Goal: Obtain resource: Obtain resource

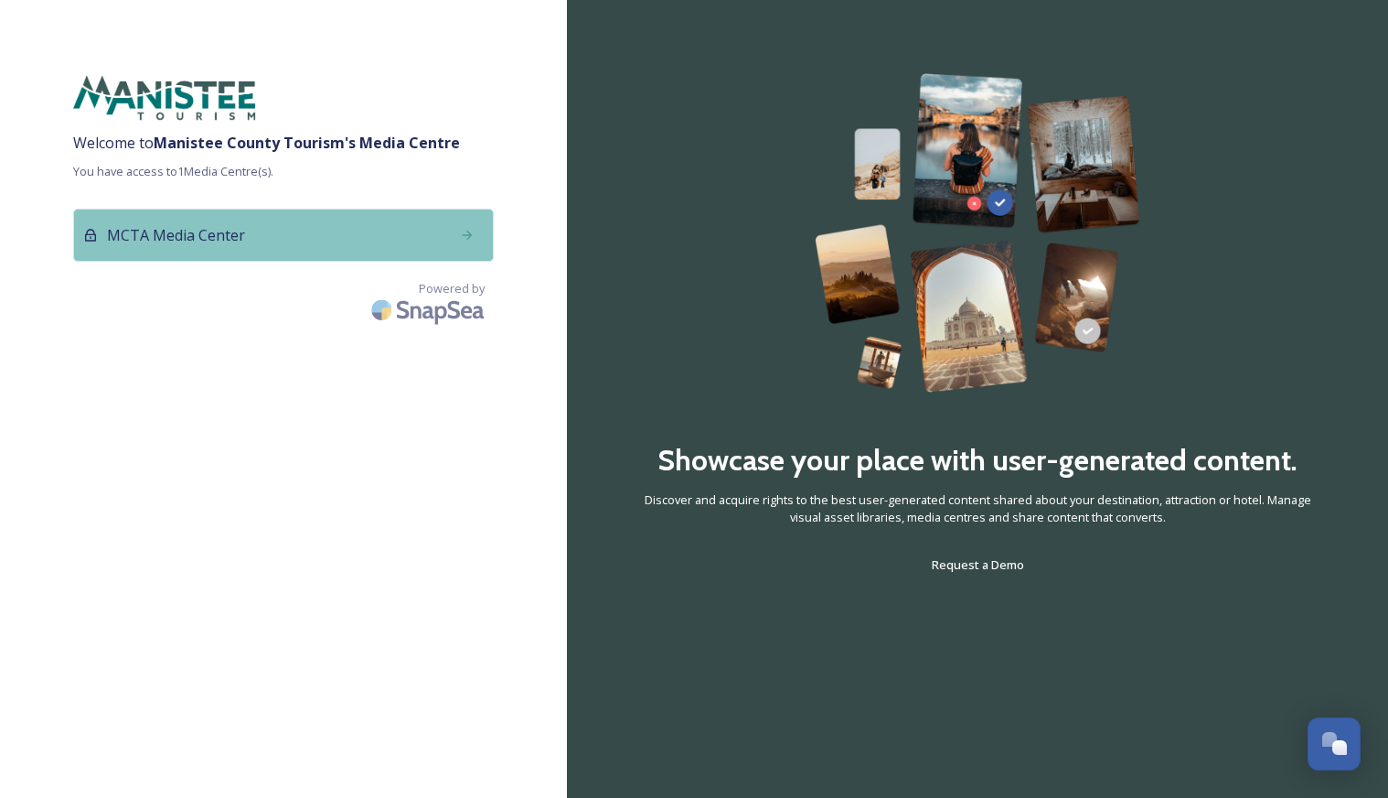
click at [445, 250] on div "MCTA Media Center" at bounding box center [283, 235] width 421 height 53
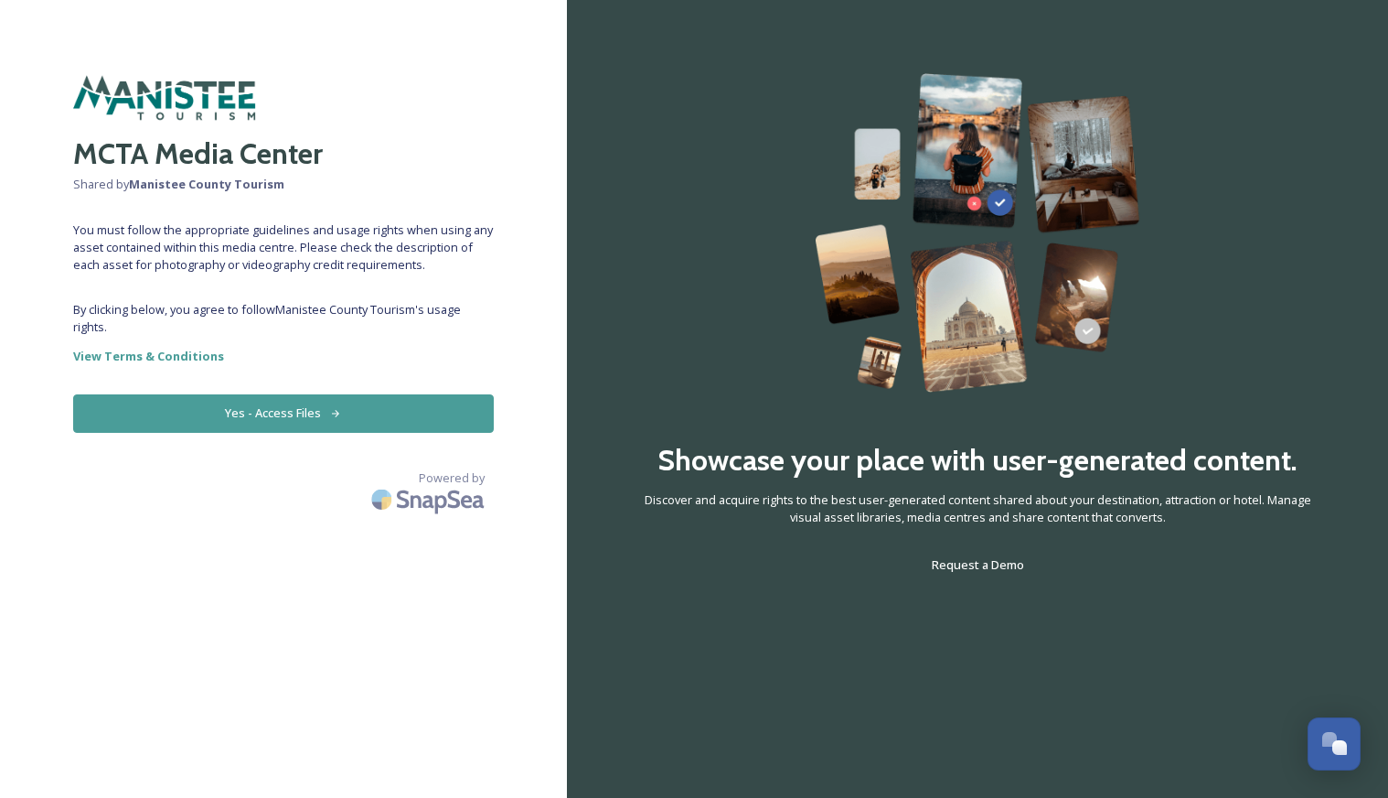
click at [226, 415] on button "Yes - Access Files" at bounding box center [283, 412] width 421 height 37
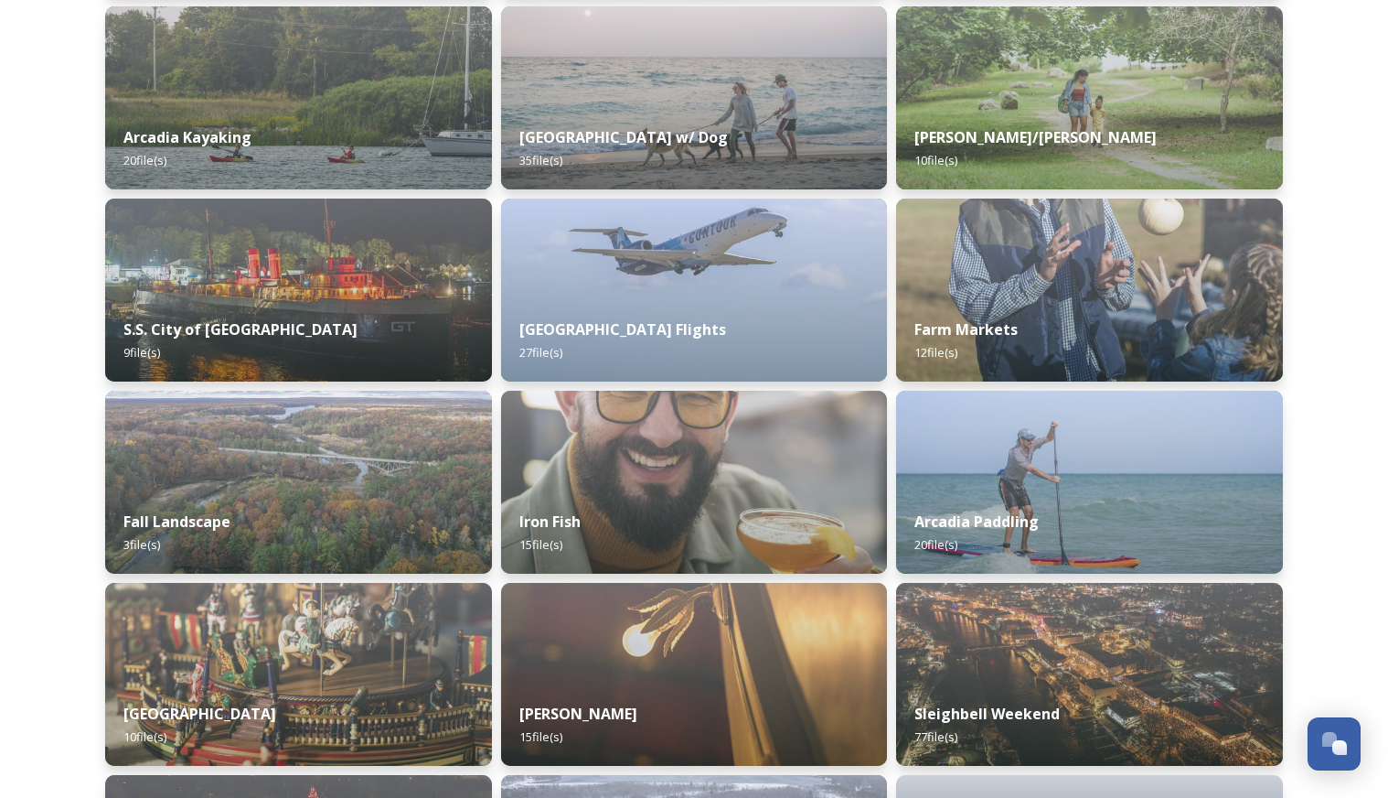
scroll to position [1460, 0]
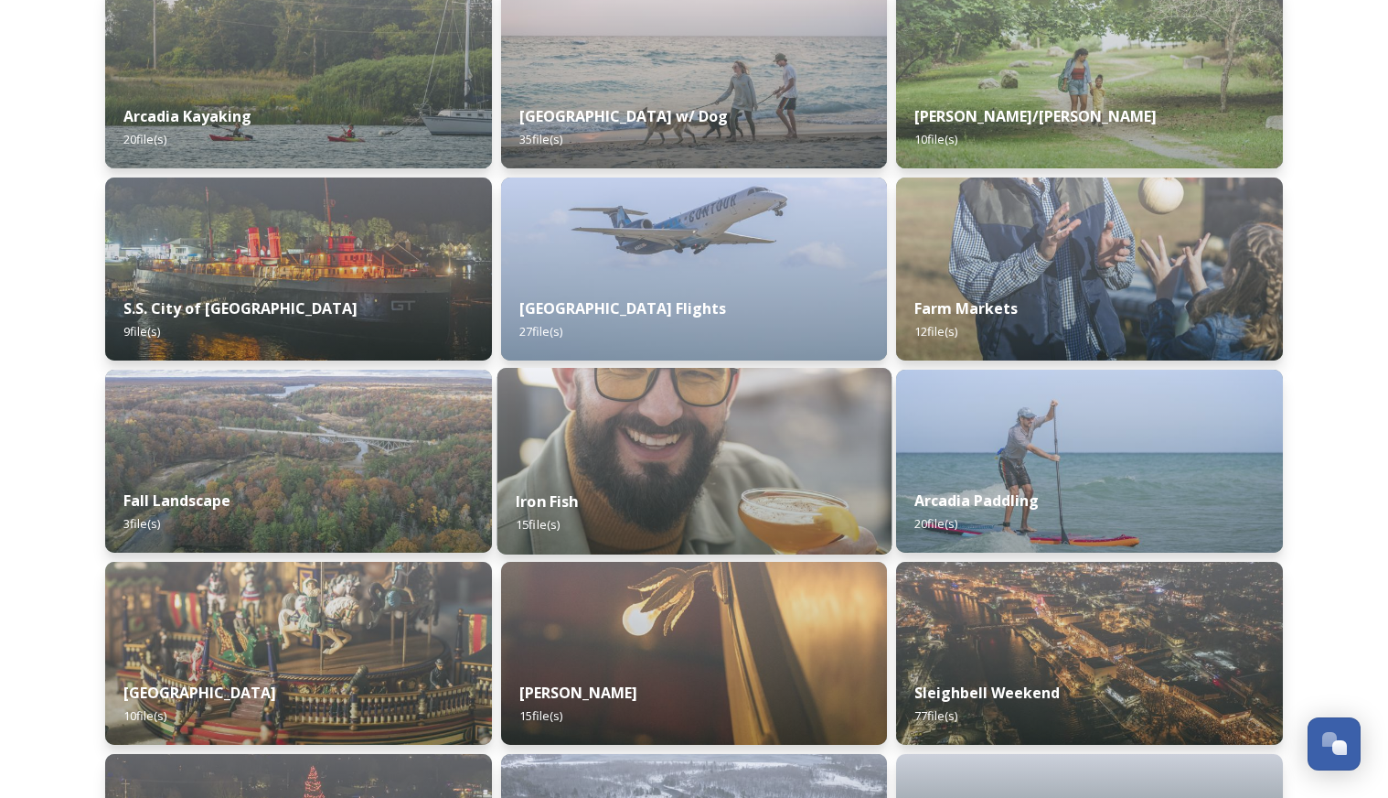
click at [657, 431] on img at bounding box center [694, 461] width 394 height 187
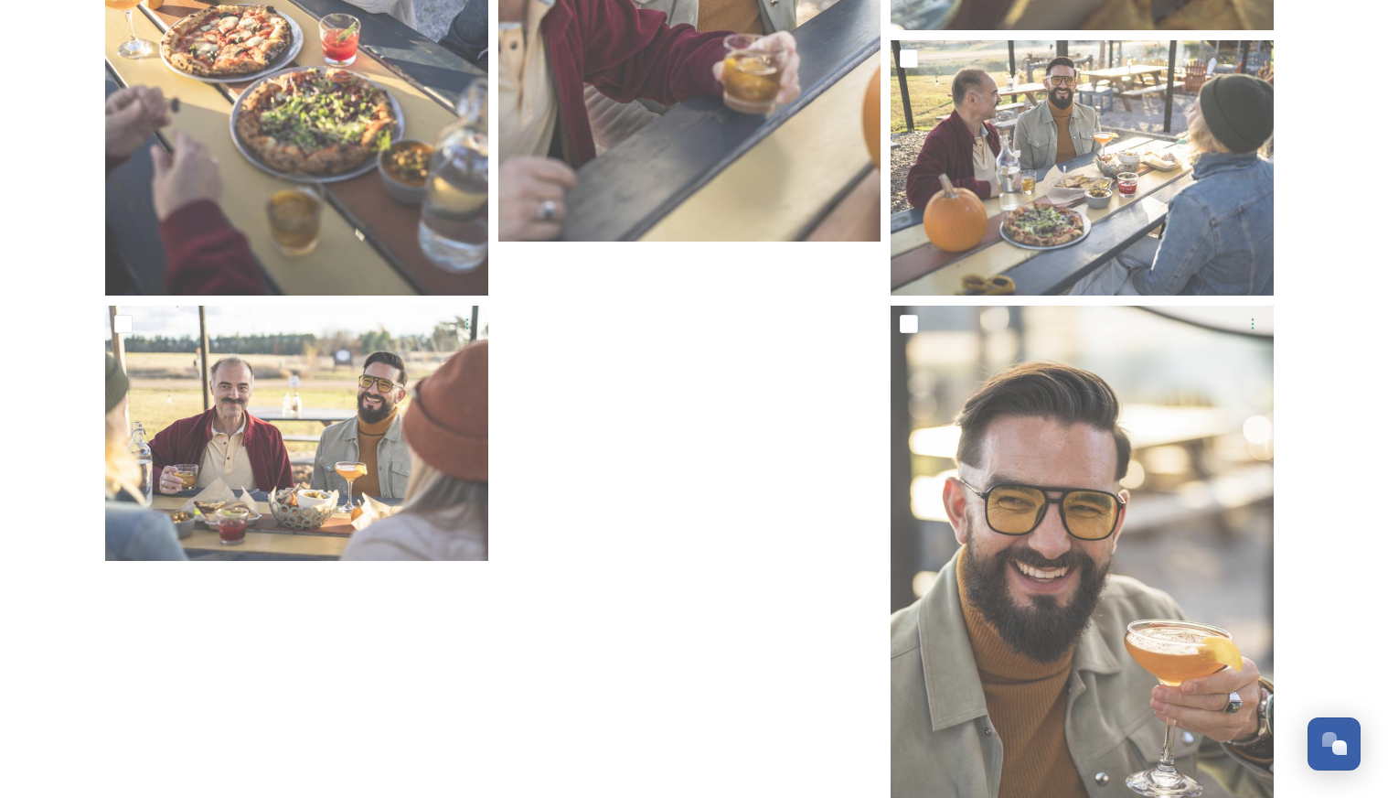
scroll to position [2184, 0]
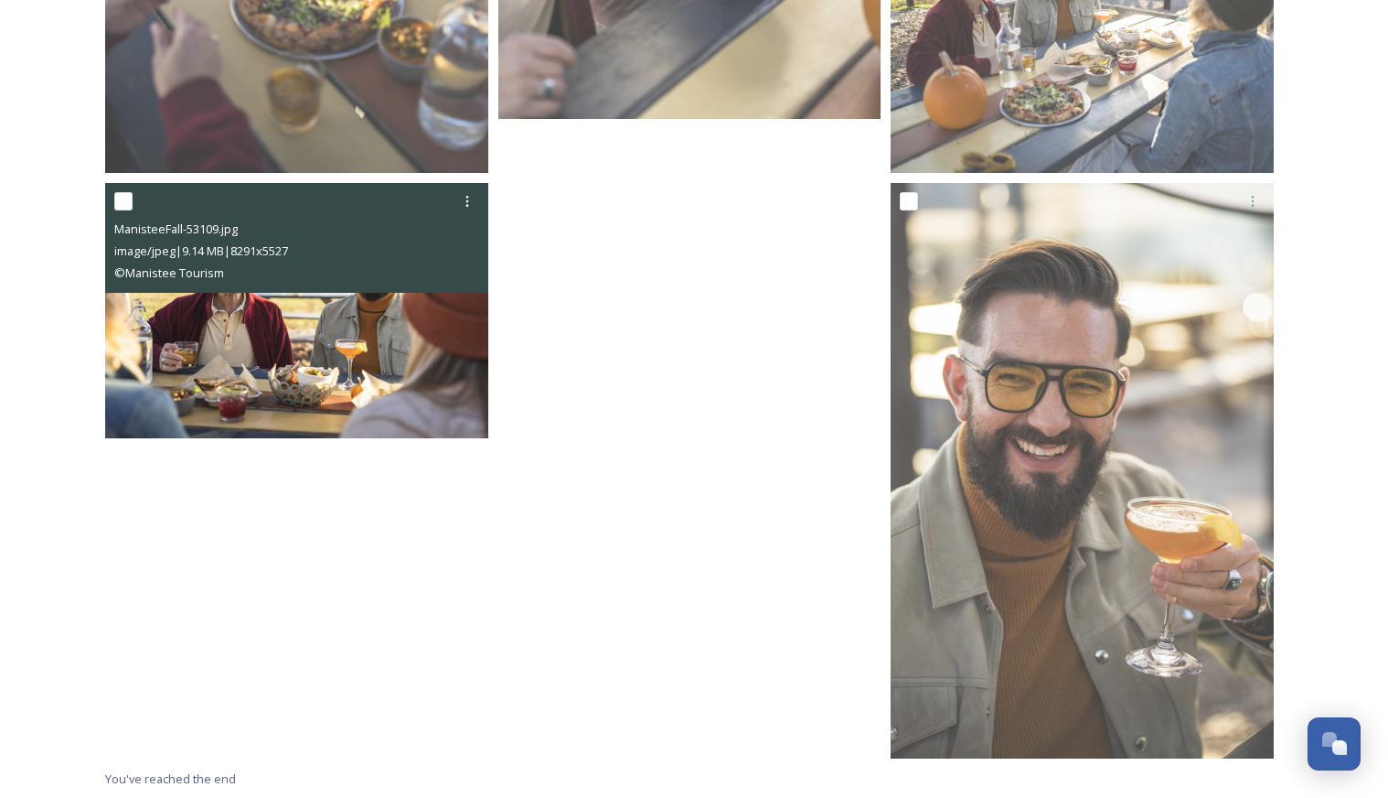
click at [397, 355] on img at bounding box center [296, 311] width 383 height 256
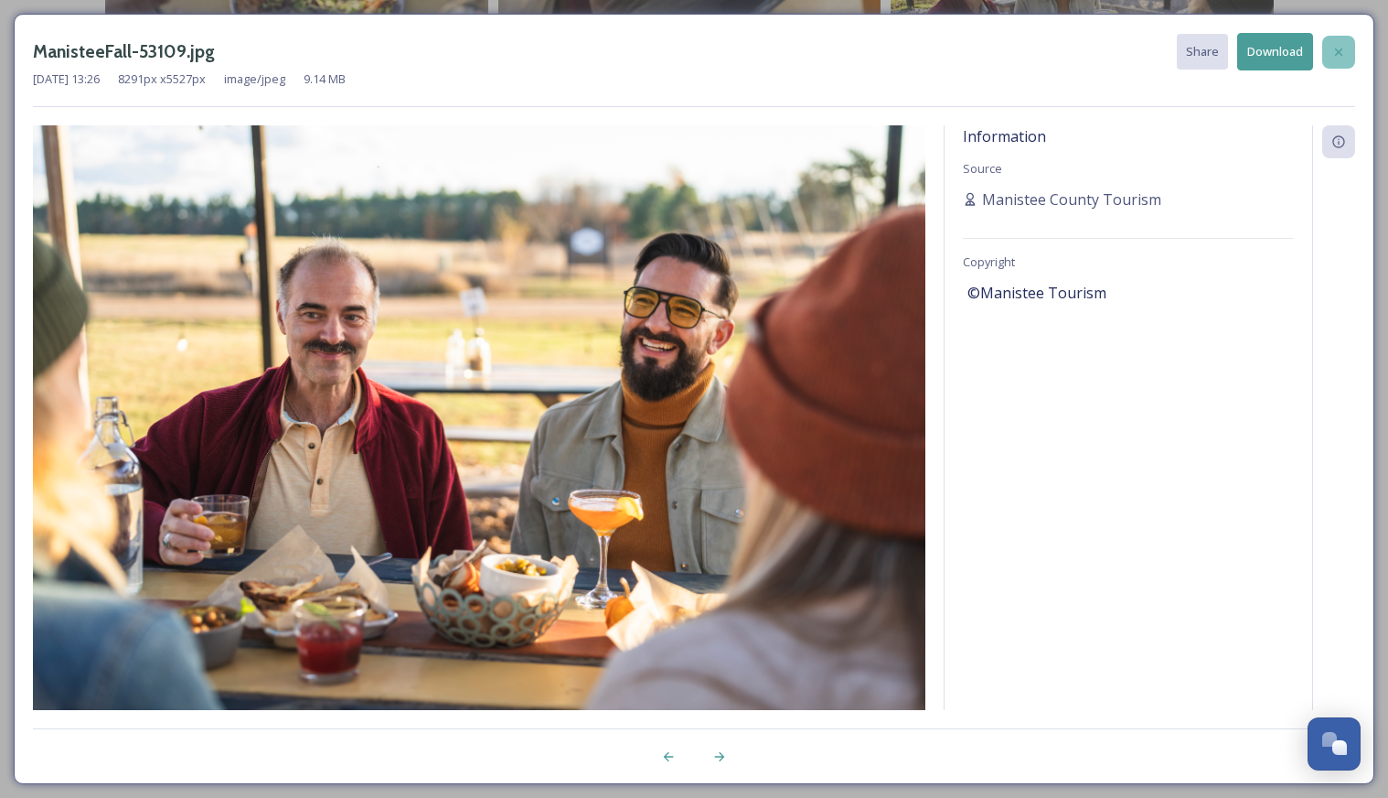
click at [1340, 52] on icon at bounding box center [1338, 51] width 7 height 7
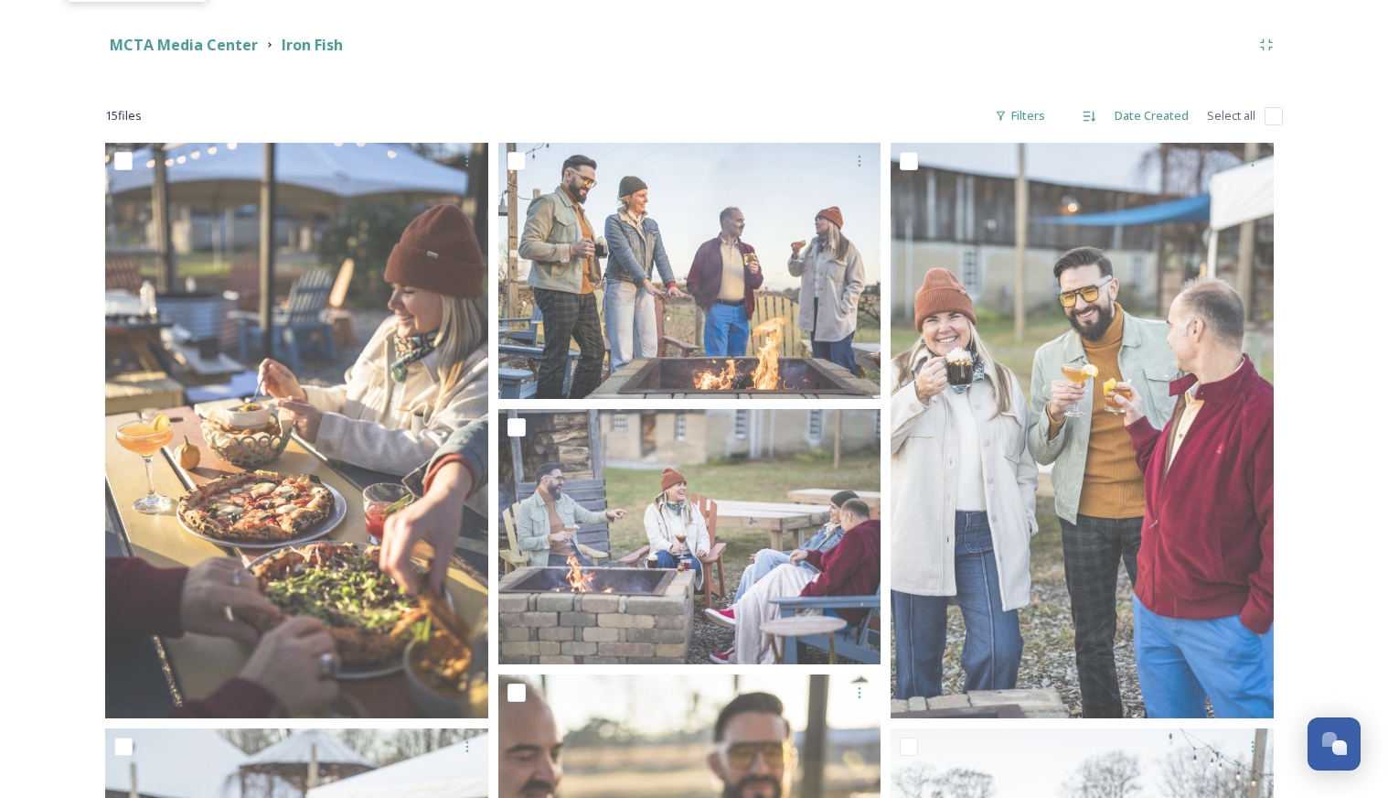
scroll to position [0, 0]
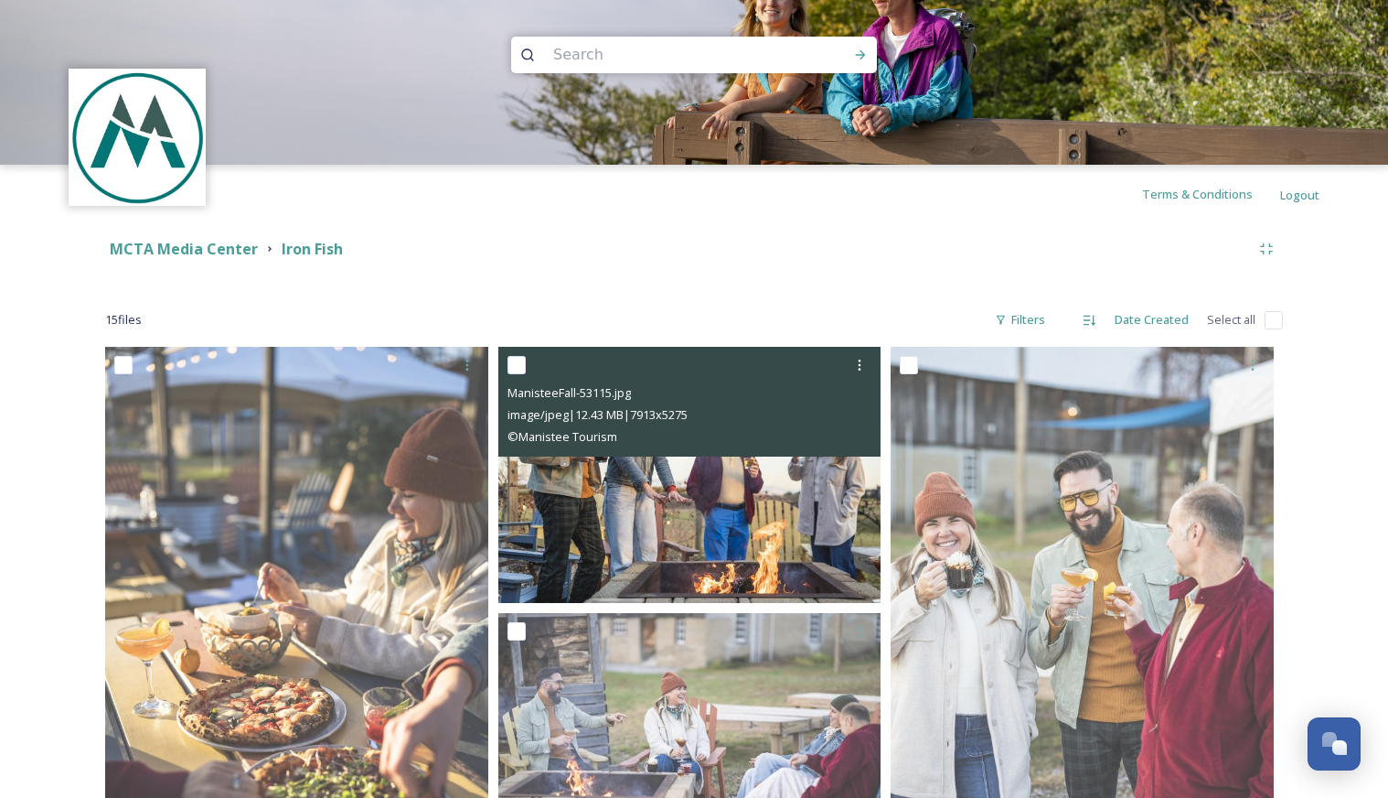
click at [605, 530] on img at bounding box center [689, 475] width 383 height 256
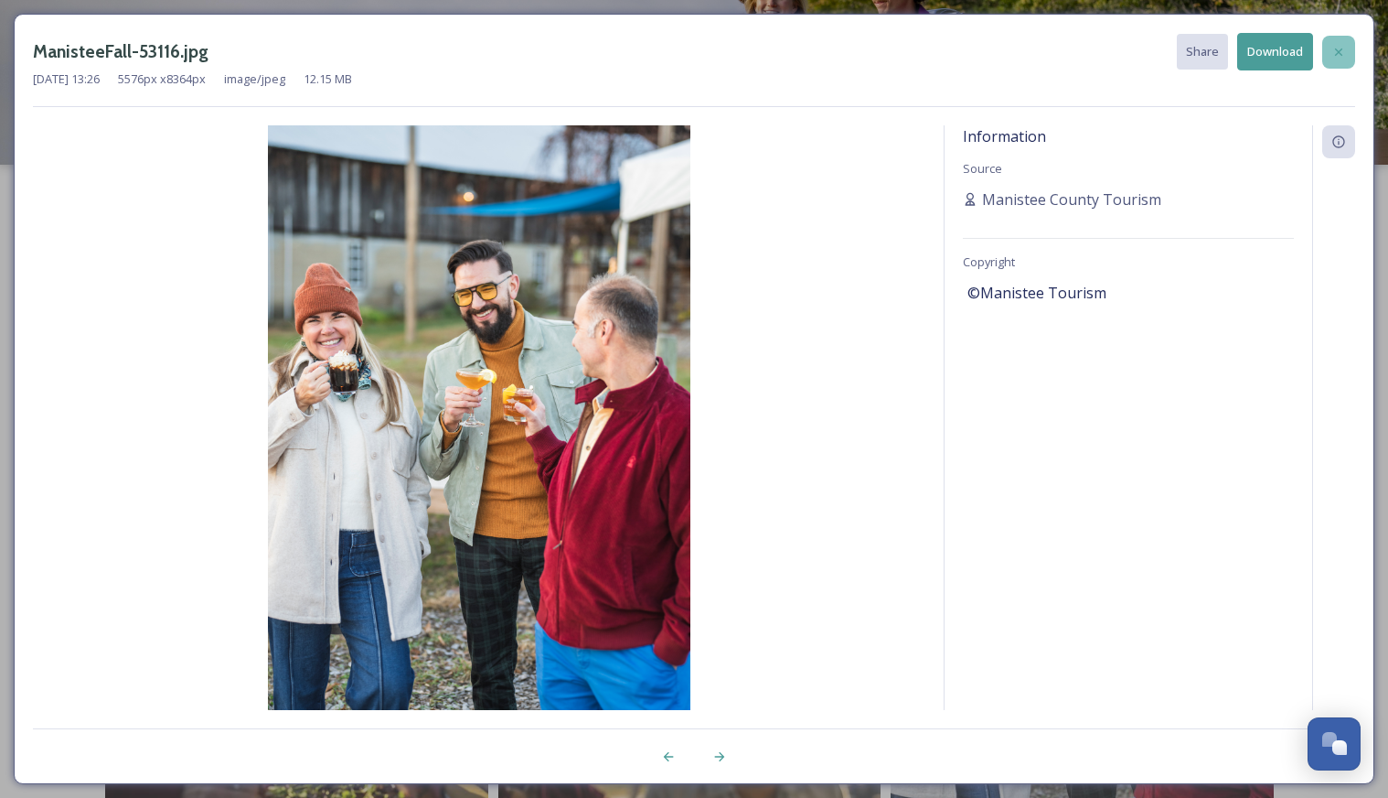
click at [1339, 58] on icon at bounding box center [1339, 52] width 15 height 15
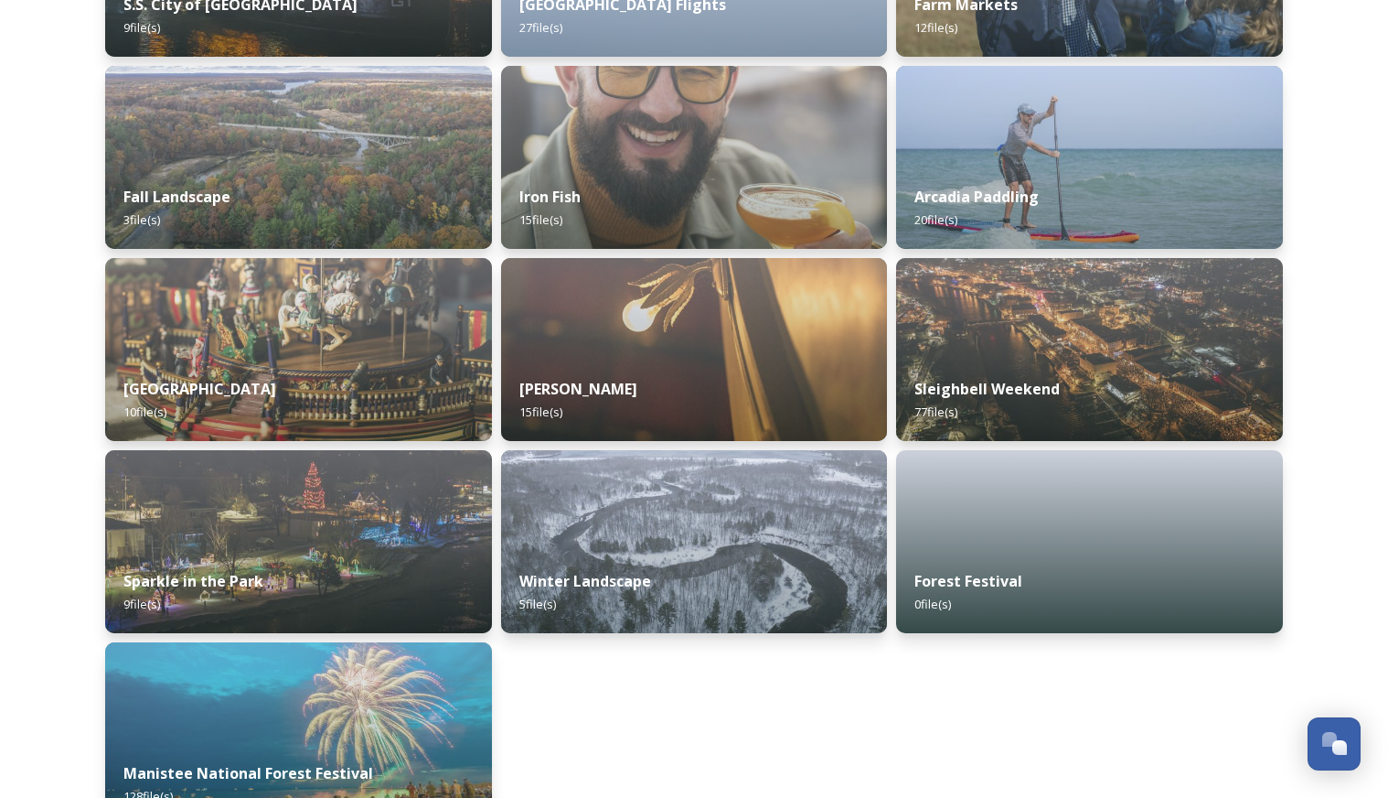
scroll to position [1809, 0]
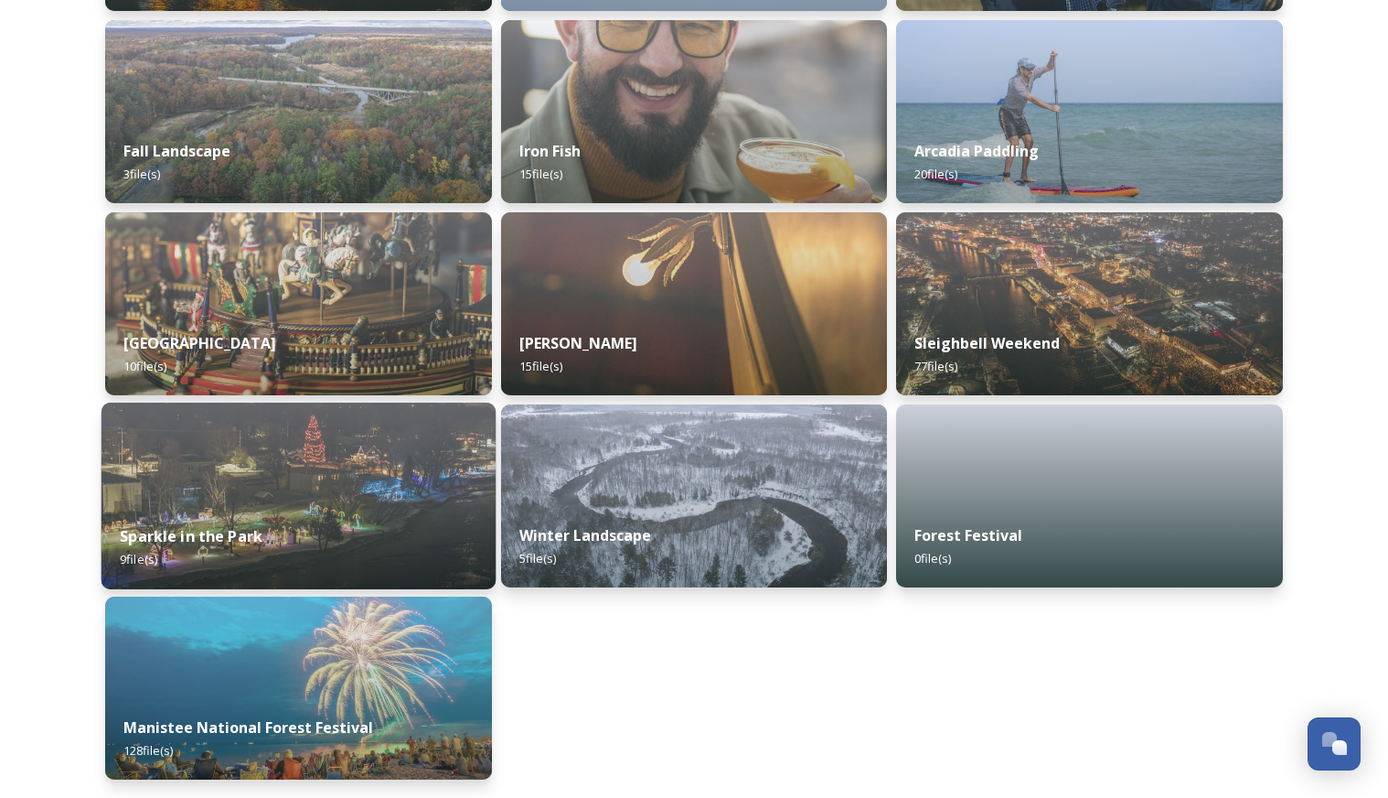
click at [343, 474] on img at bounding box center [299, 495] width 394 height 187
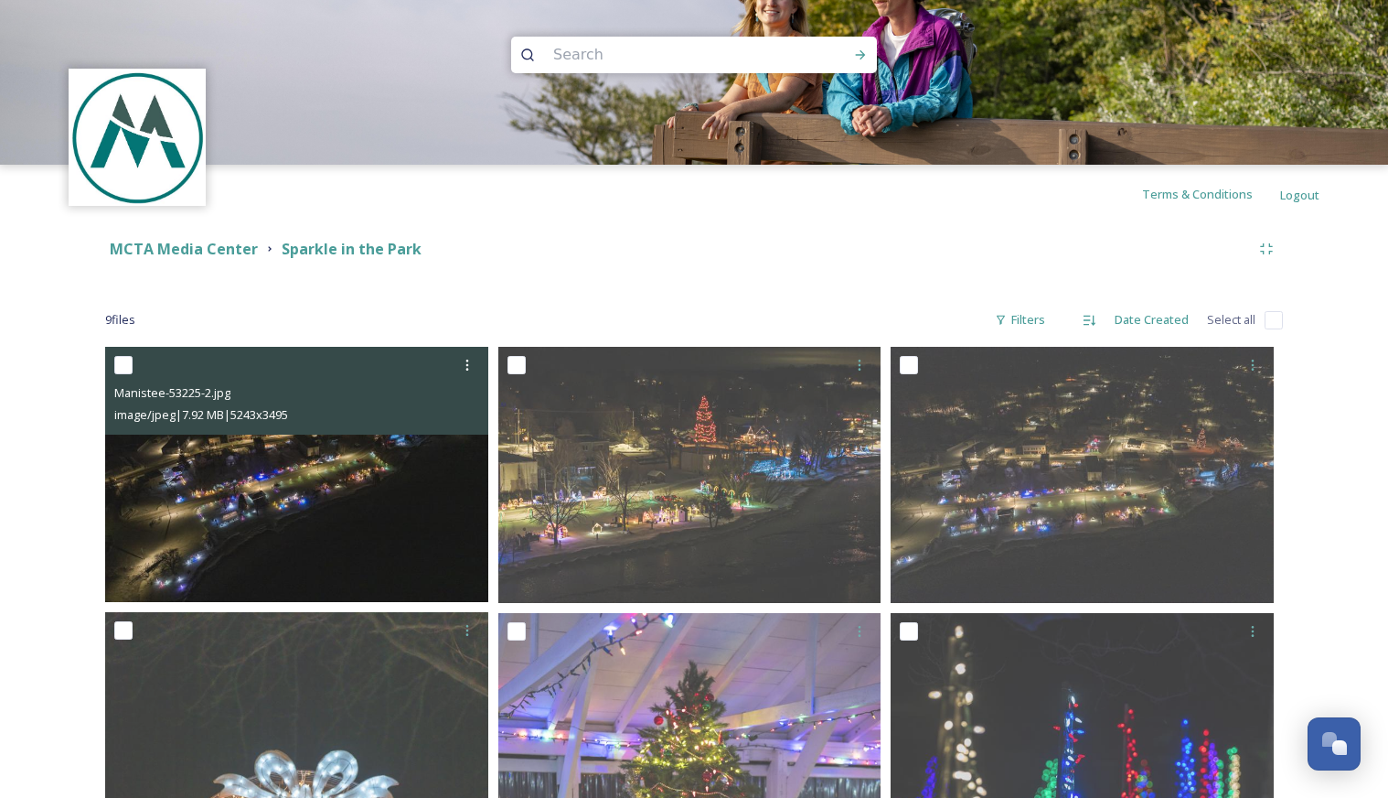
click at [444, 483] on img at bounding box center [296, 475] width 383 height 256
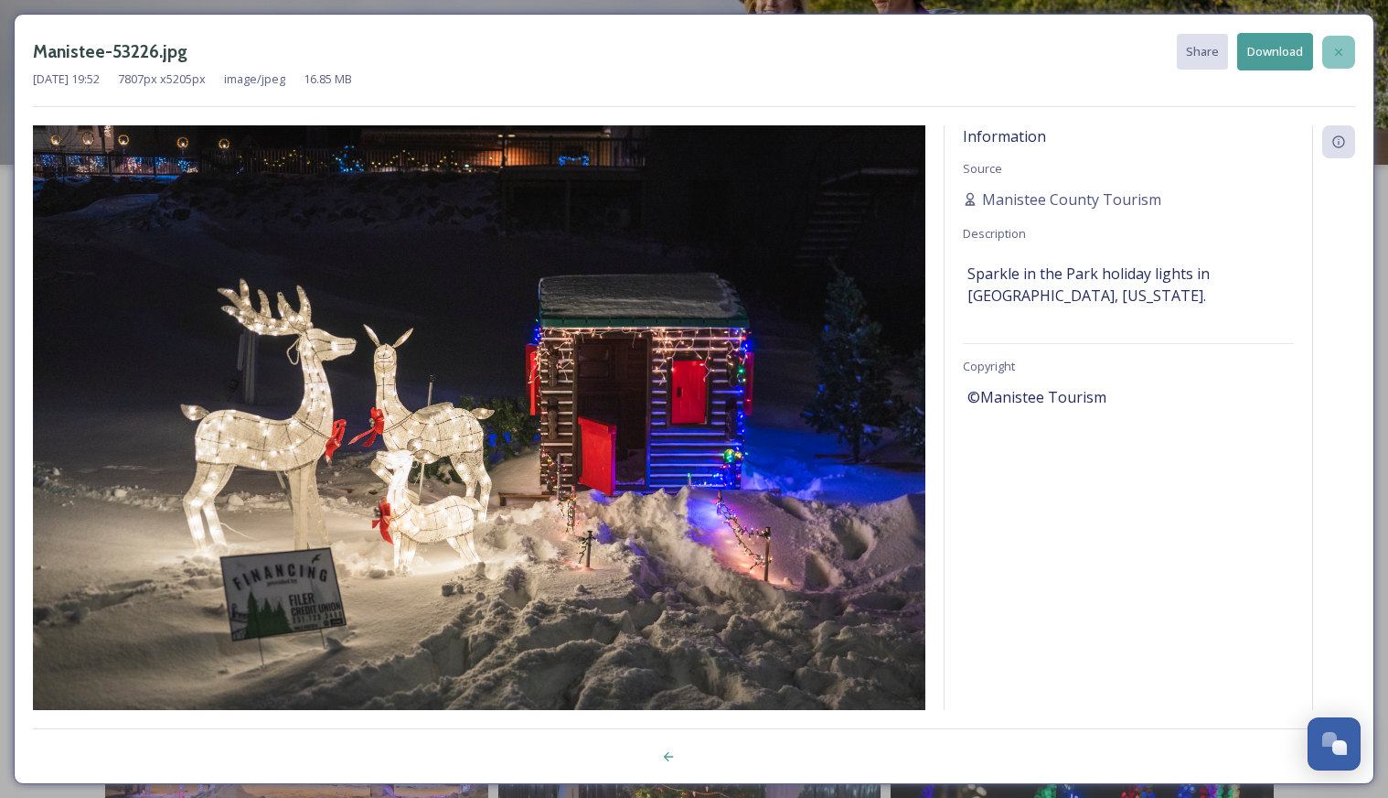
click at [1342, 58] on icon at bounding box center [1339, 52] width 15 height 15
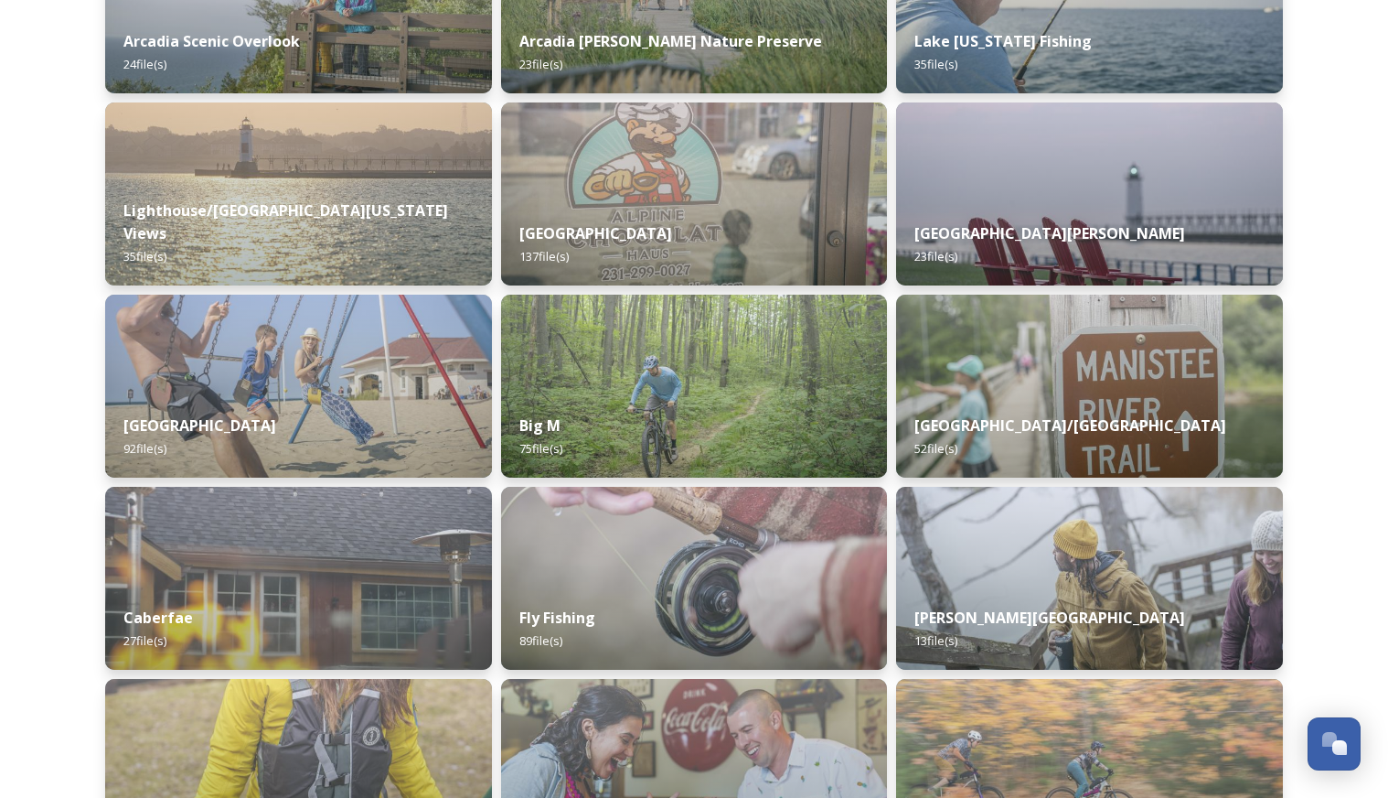
scroll to position [616, 0]
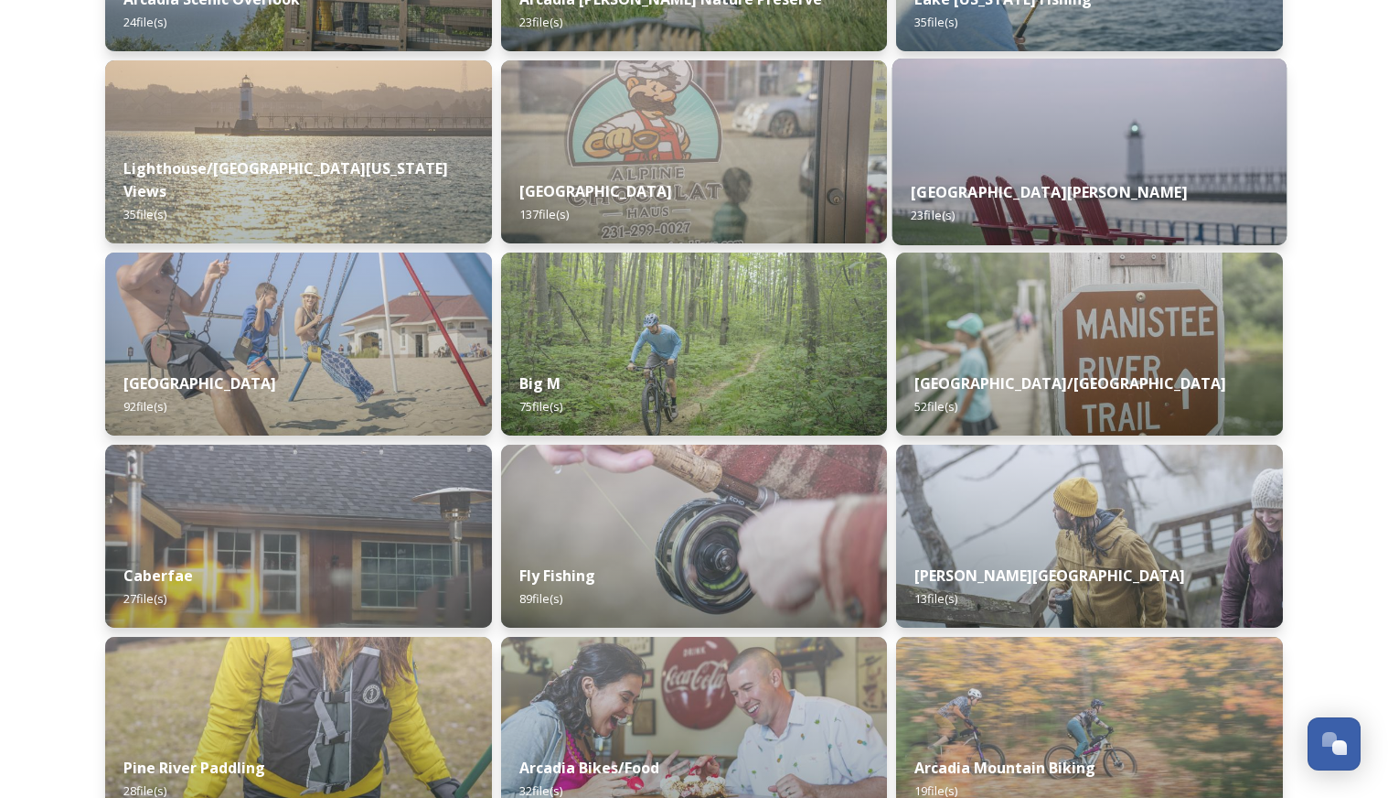
click at [1108, 140] on img at bounding box center [1090, 152] width 394 height 187
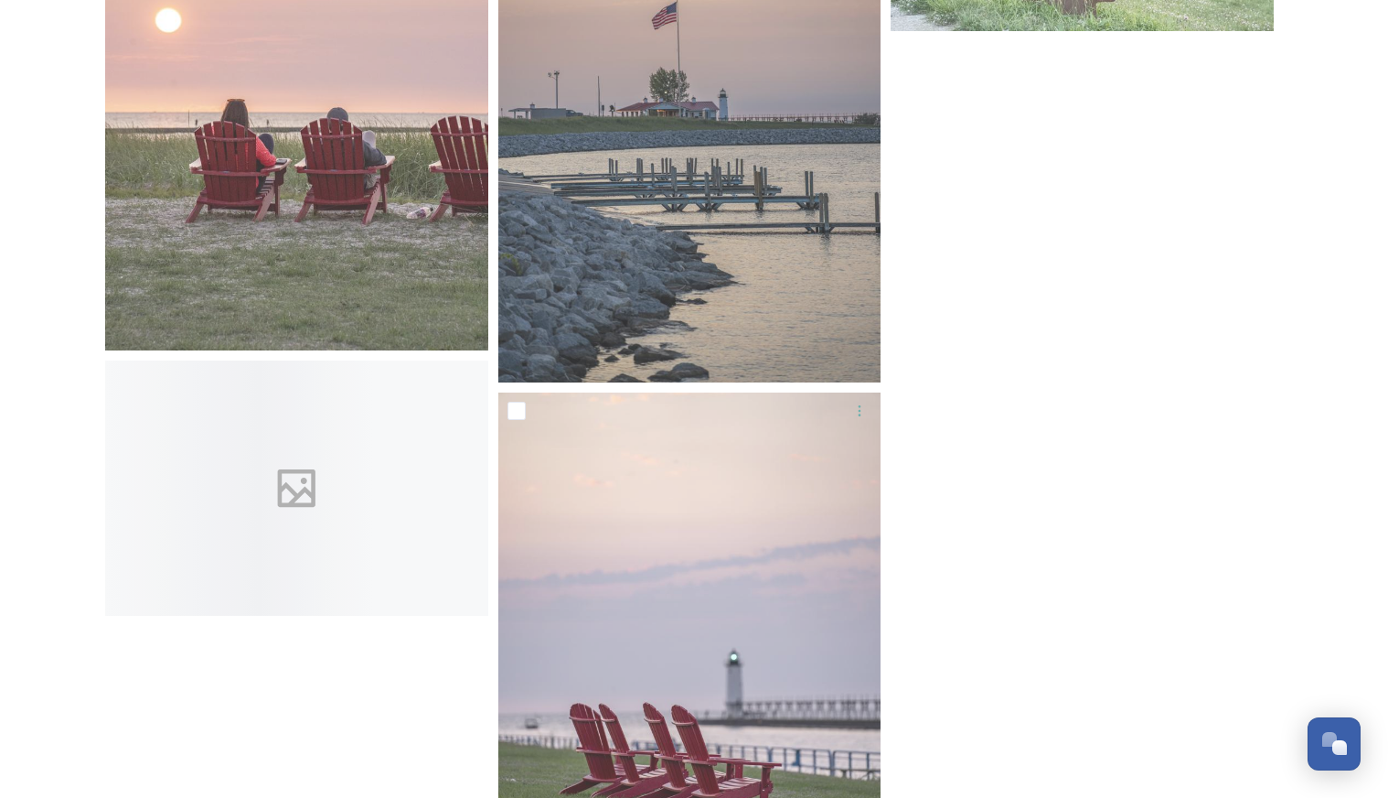
scroll to position [2694, 0]
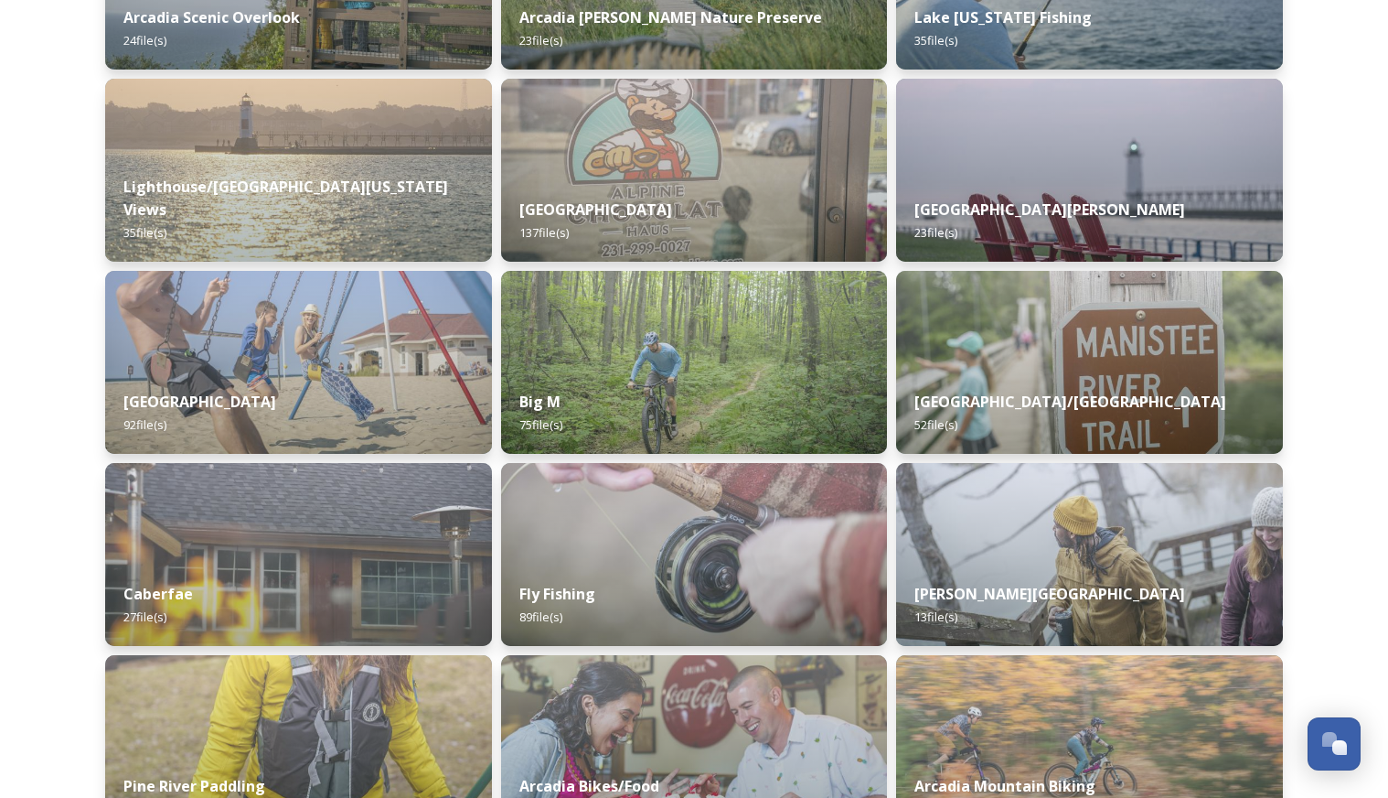
scroll to position [590, 0]
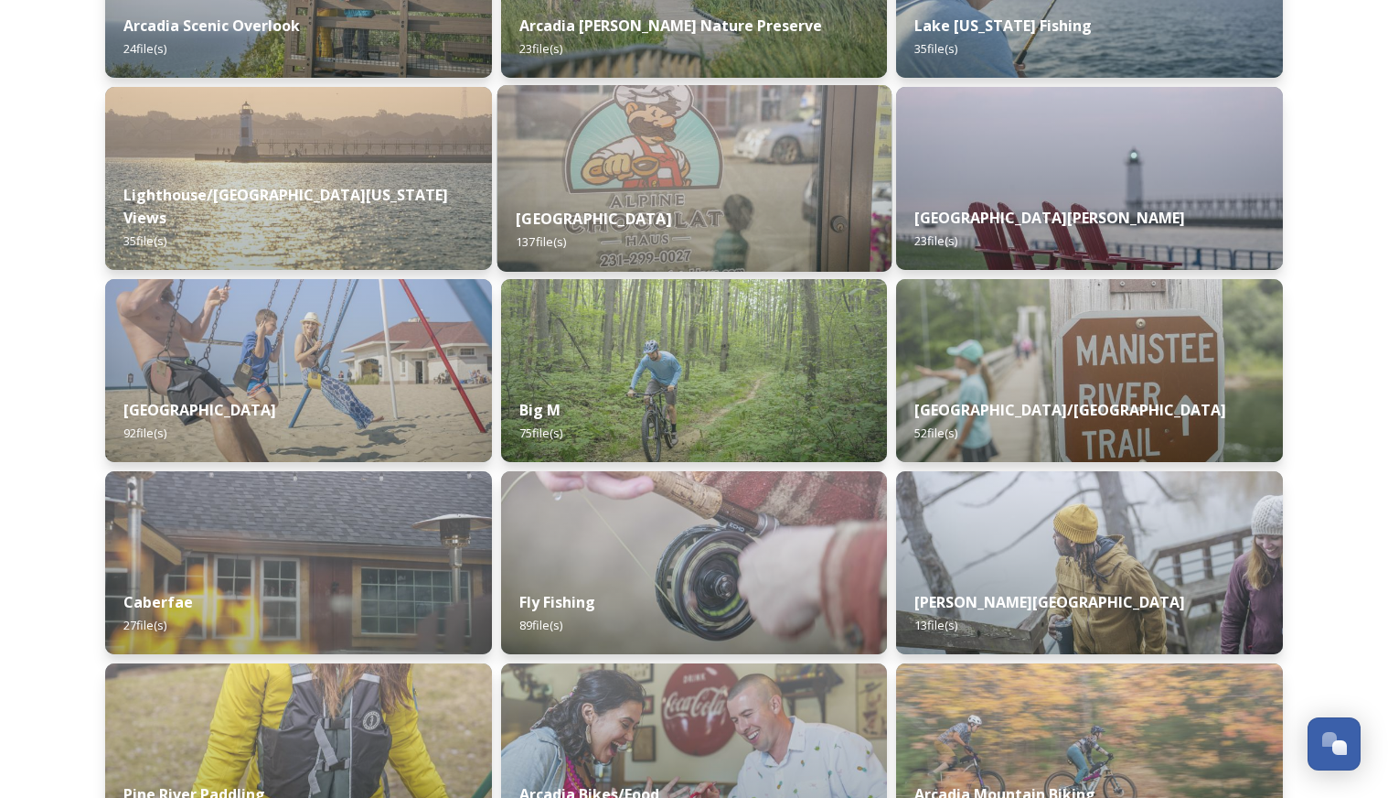
click at [660, 151] on img at bounding box center [694, 178] width 394 height 187
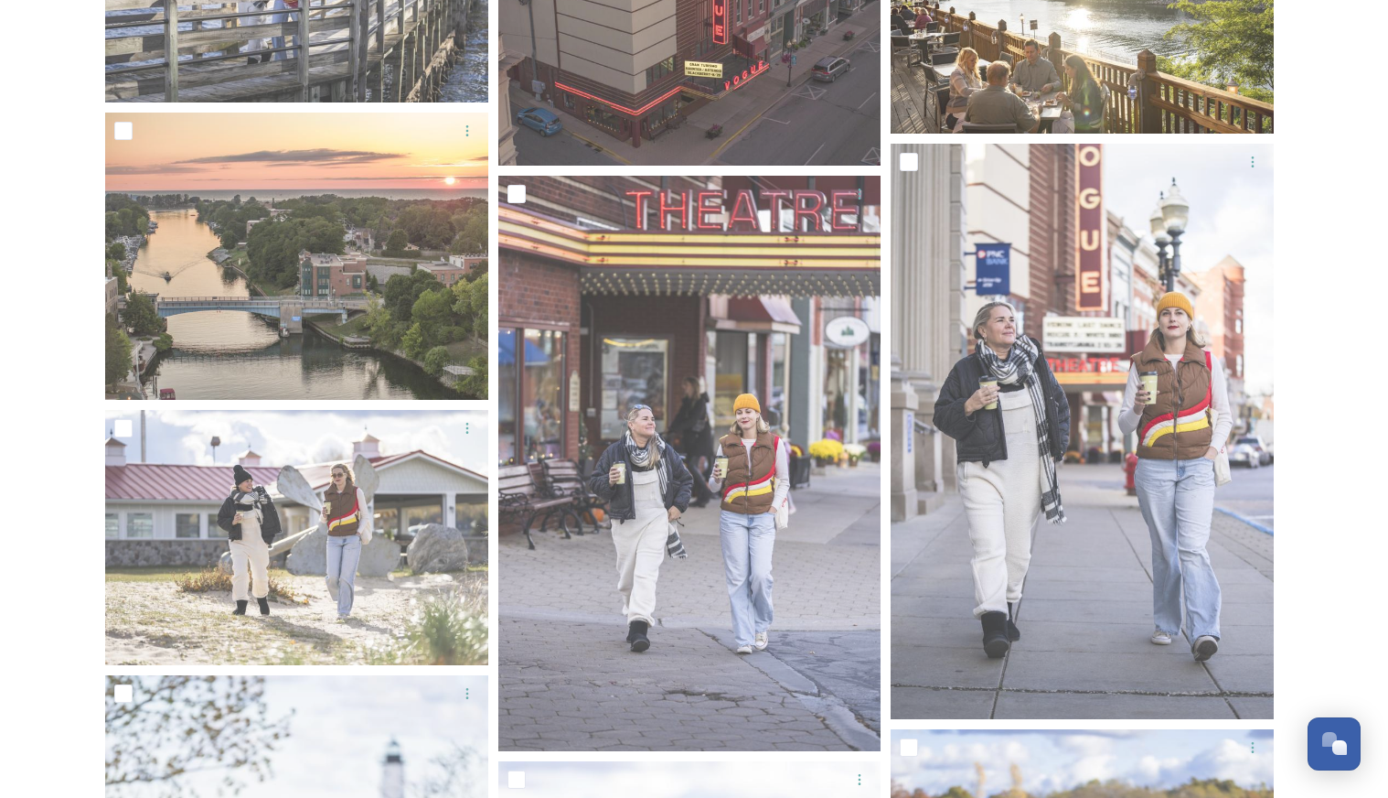
scroll to position [767, 0]
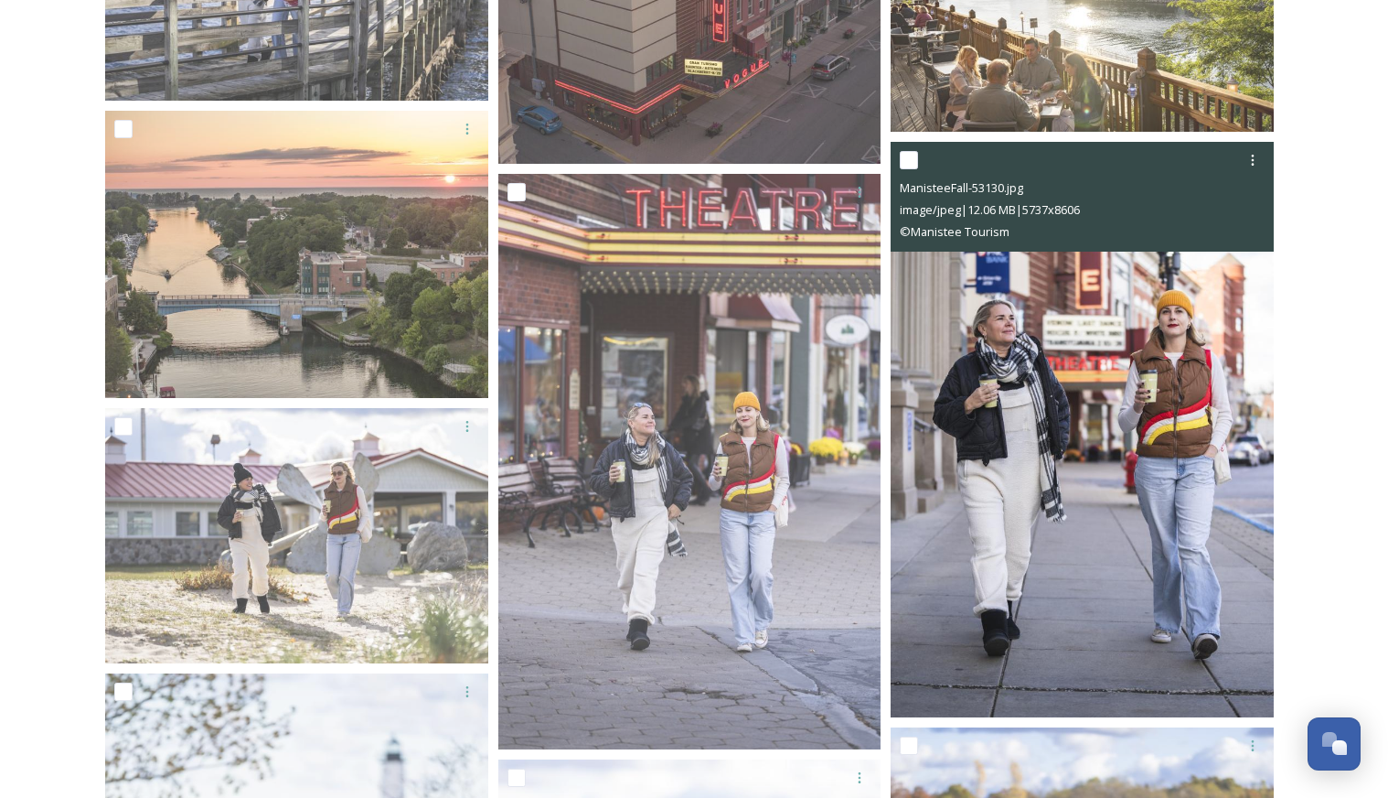
click at [1128, 455] on img at bounding box center [1082, 429] width 383 height 575
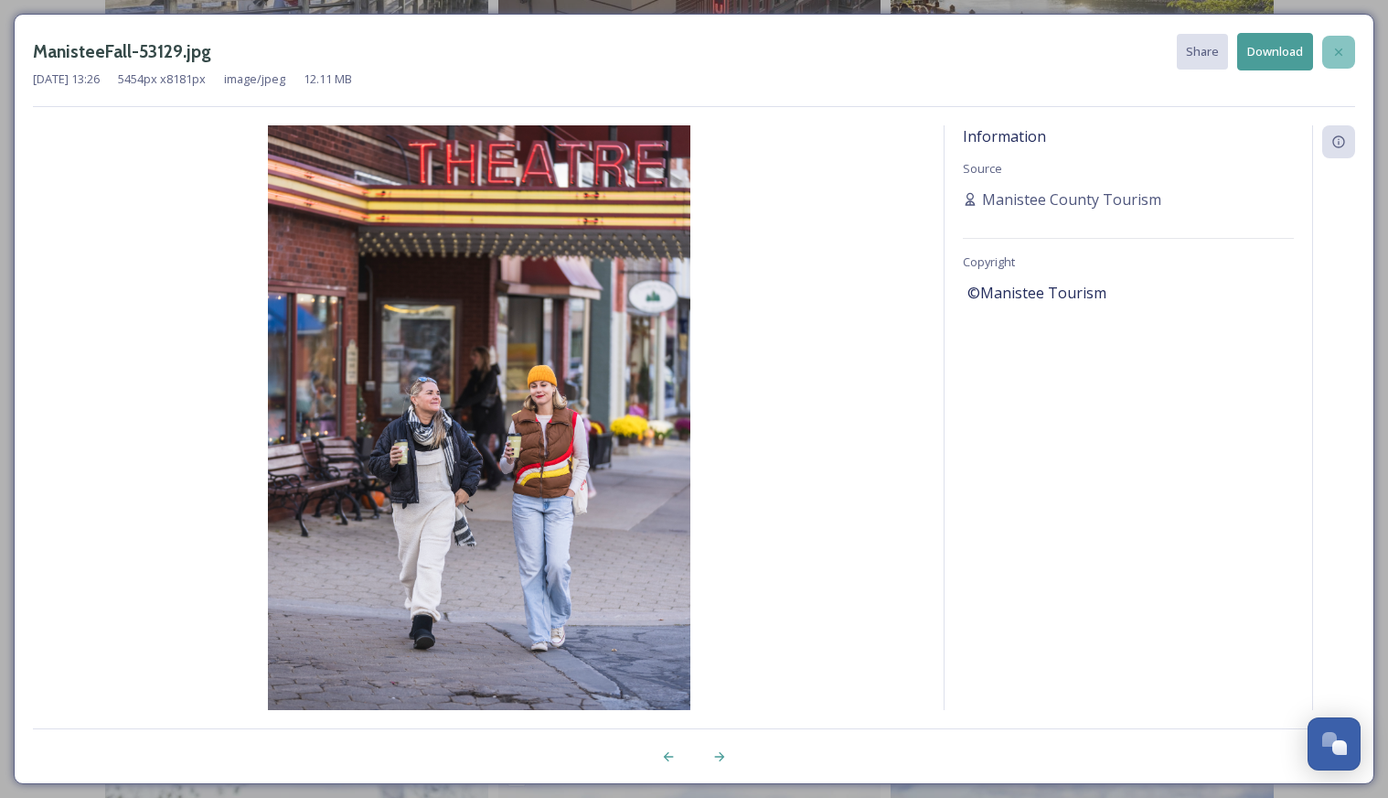
click at [1332, 53] on icon at bounding box center [1339, 52] width 15 height 15
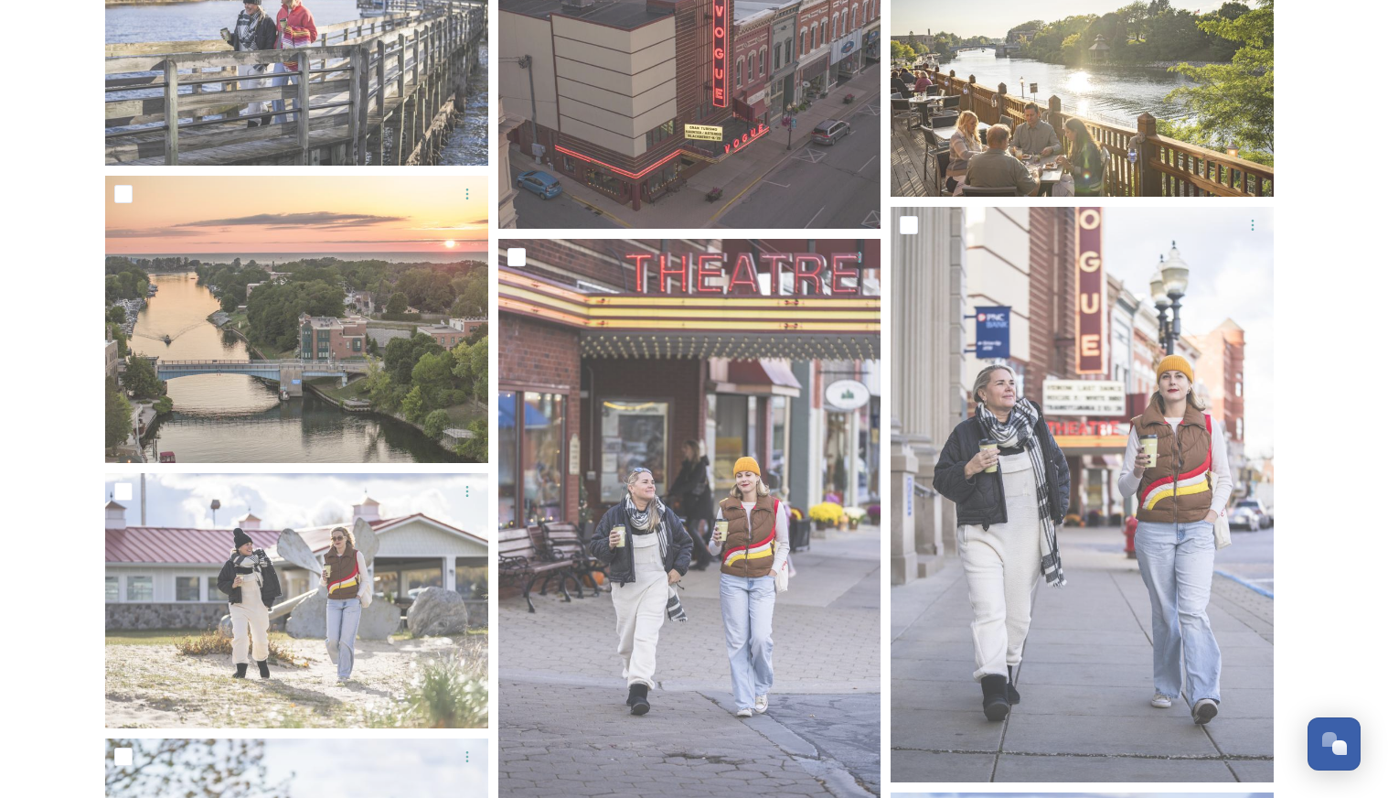
scroll to position [698, 0]
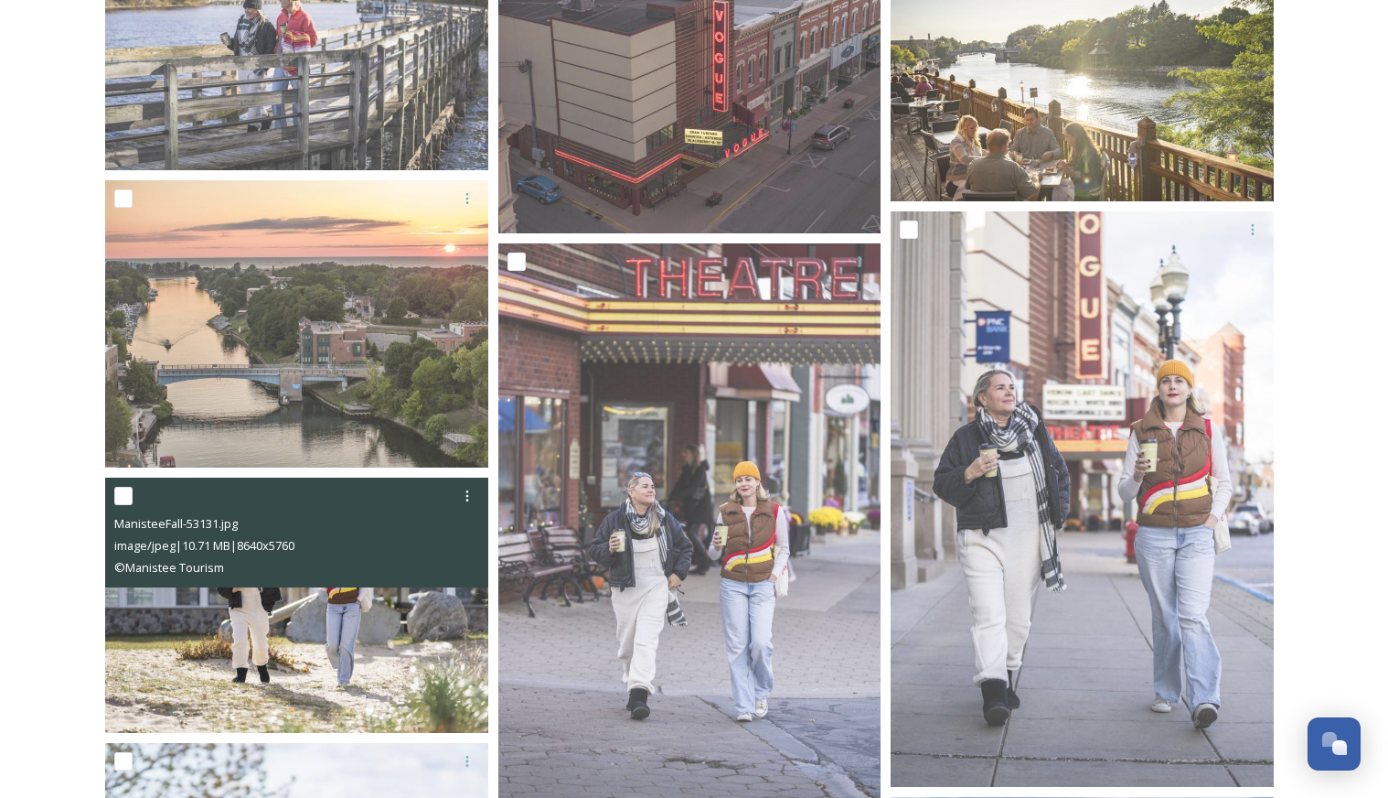
click at [418, 592] on img at bounding box center [296, 605] width 383 height 256
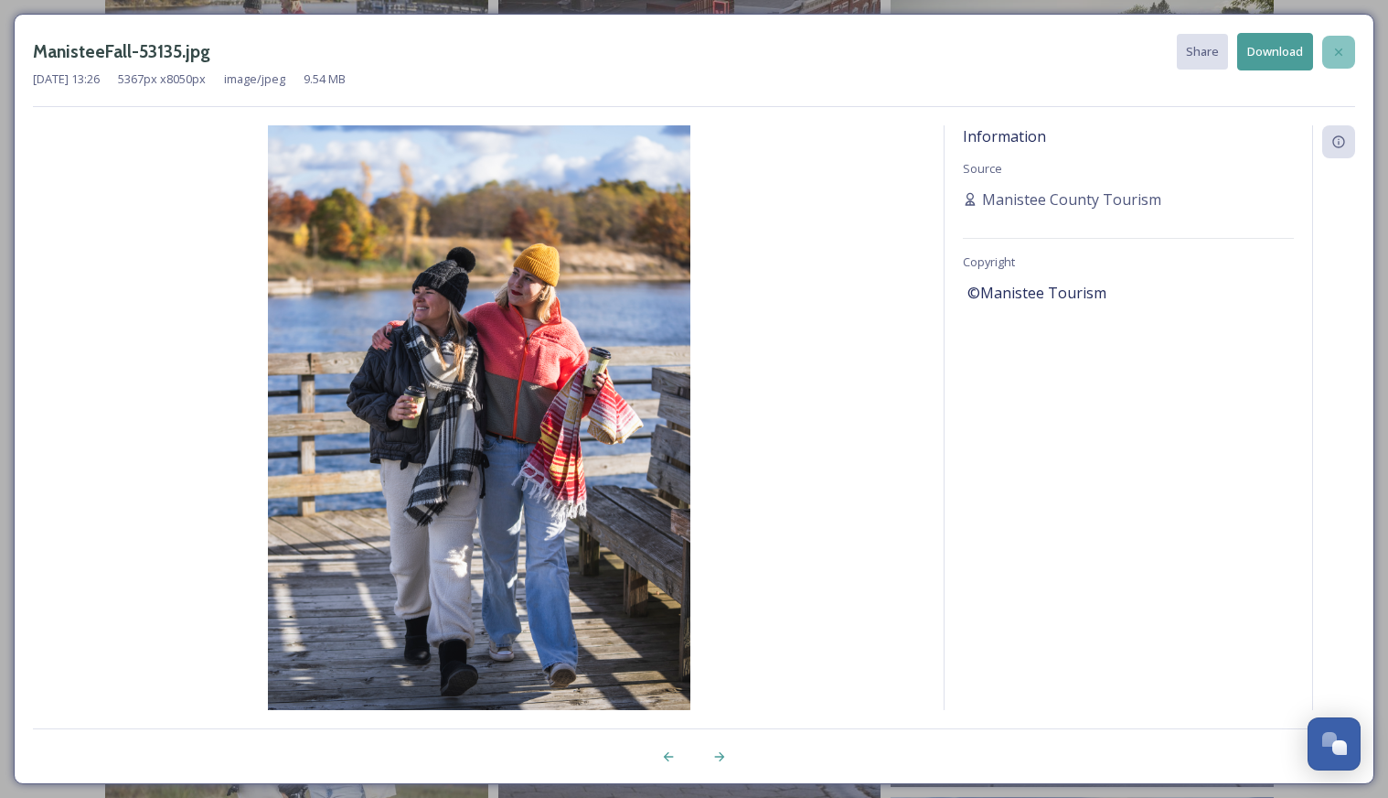
click at [1343, 48] on icon at bounding box center [1339, 52] width 15 height 15
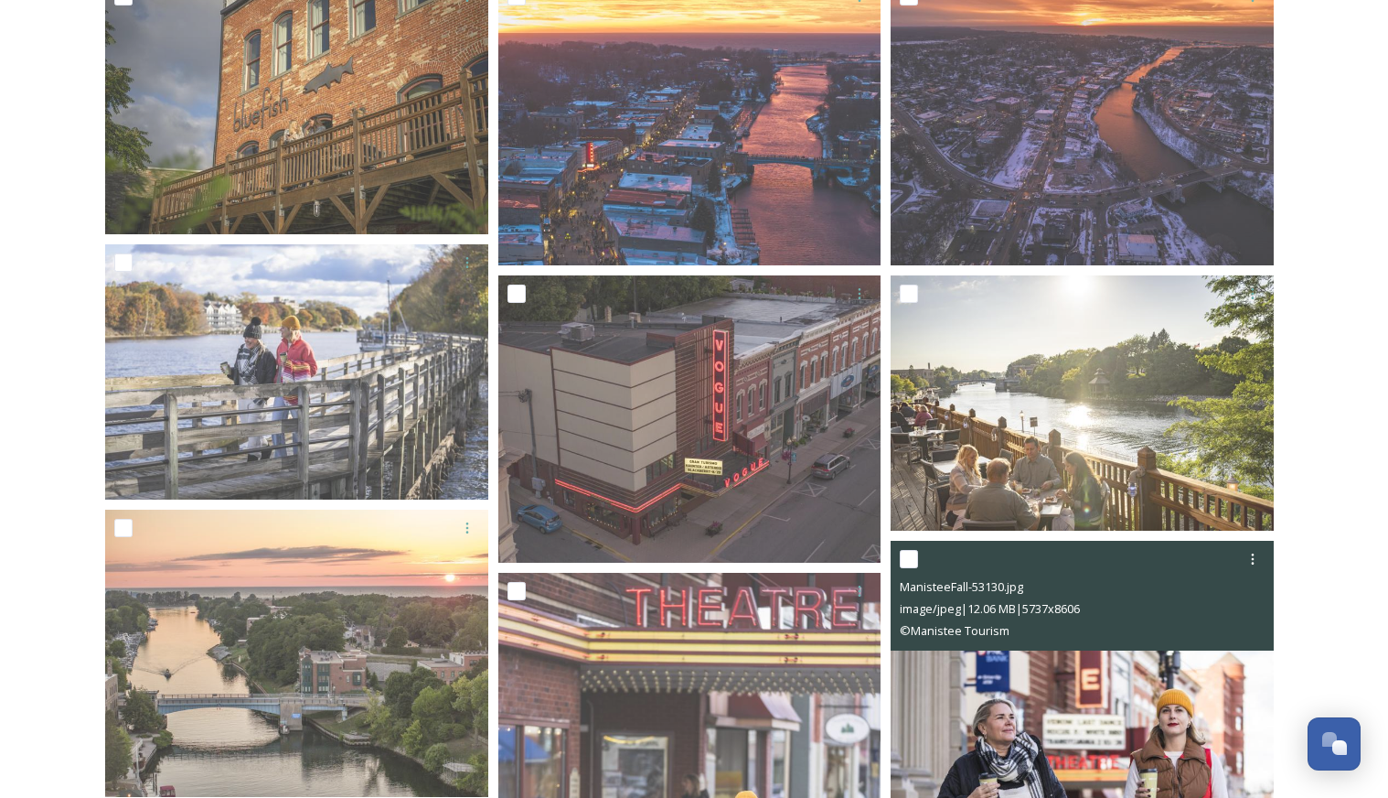
scroll to position [97, 0]
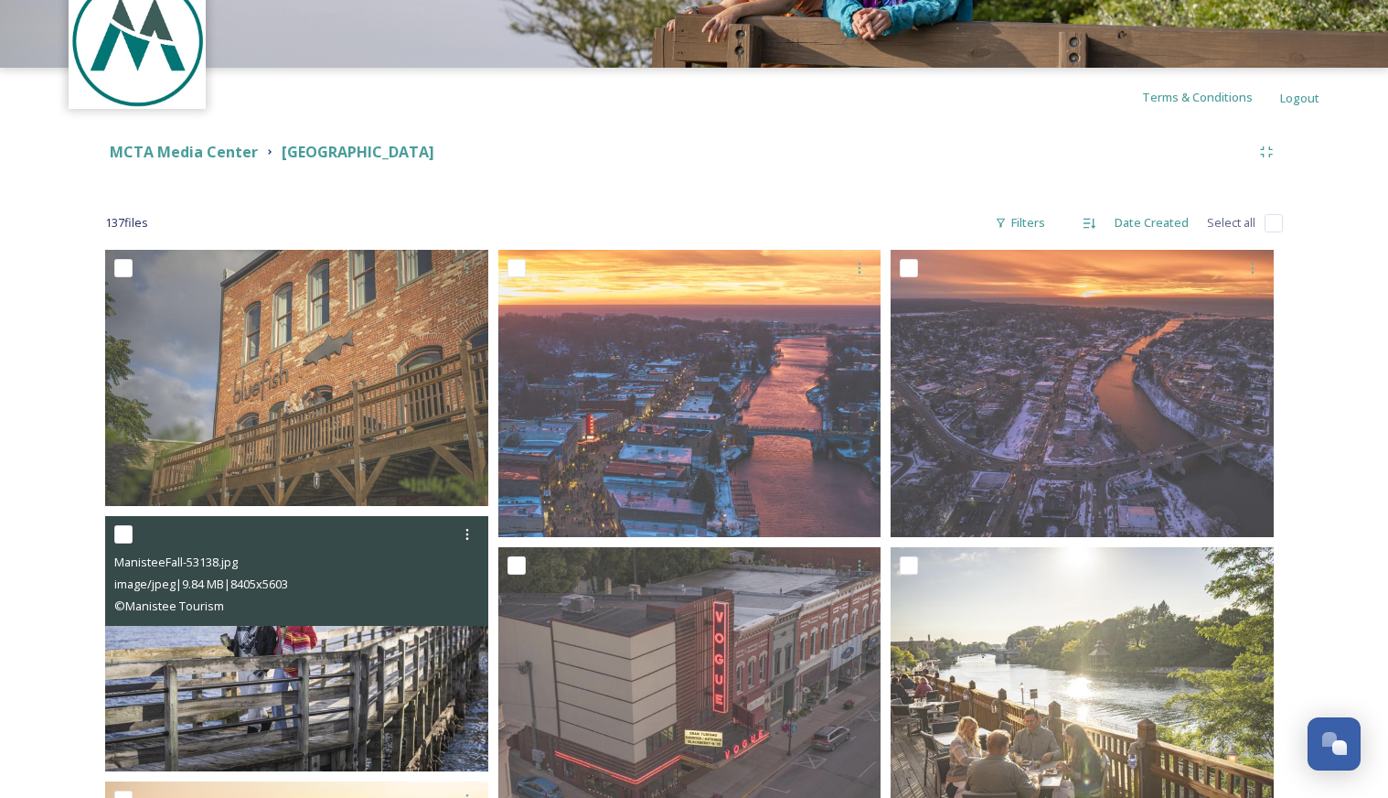
click at [295, 726] on img at bounding box center [296, 643] width 383 height 256
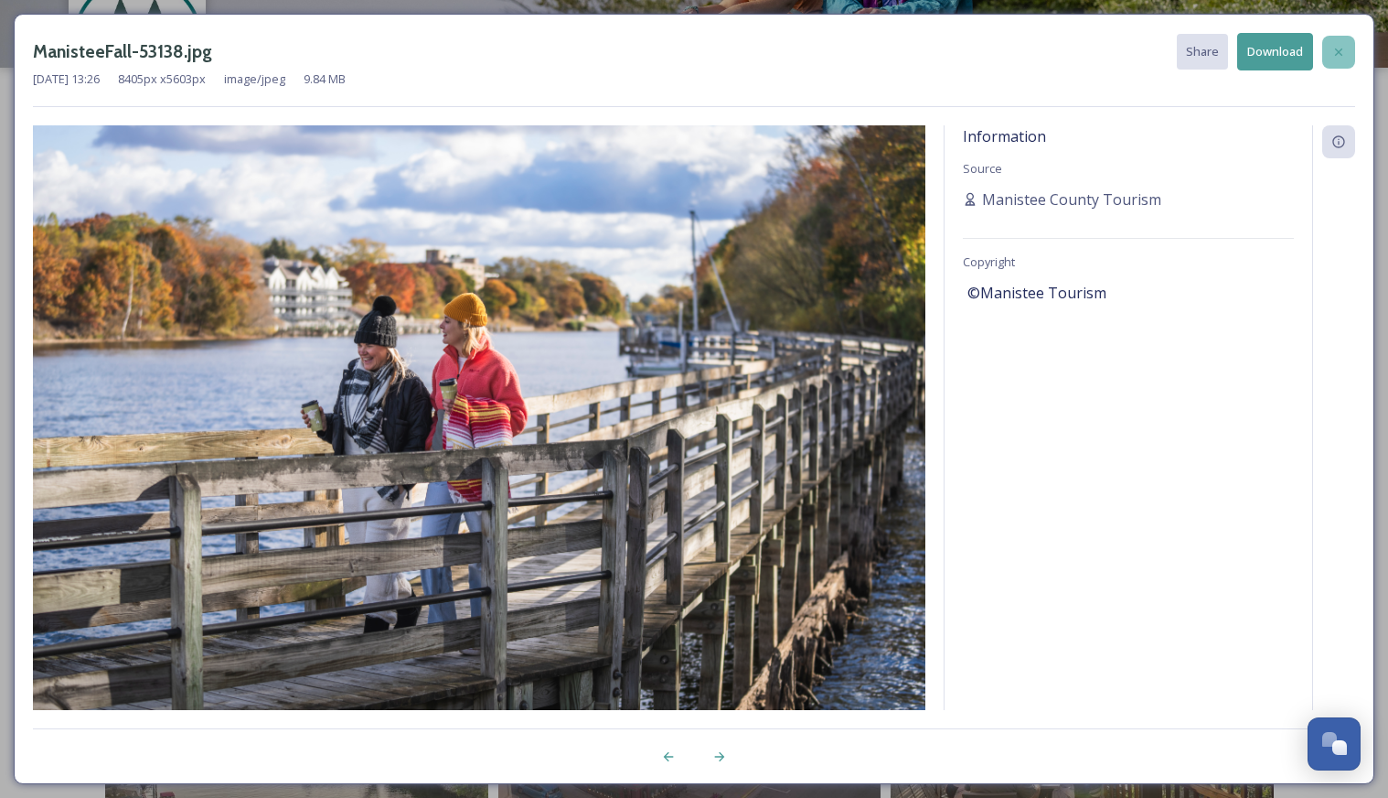
click at [1347, 47] on div at bounding box center [1339, 52] width 33 height 33
